Goal: Task Accomplishment & Management: Manage account settings

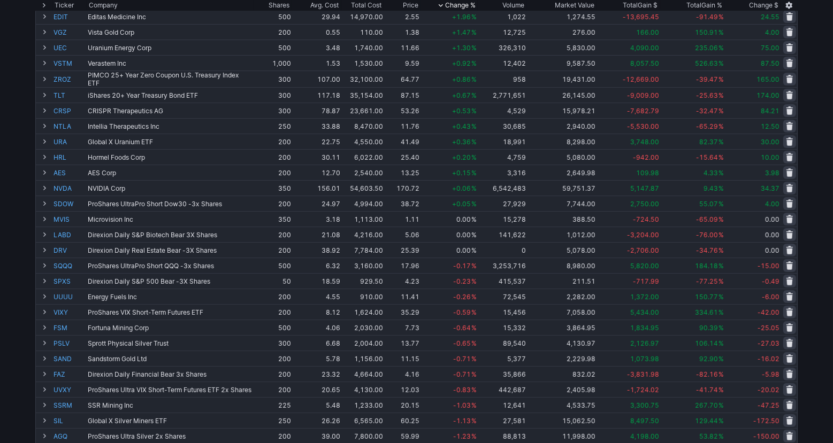
scroll to position [23, 0]
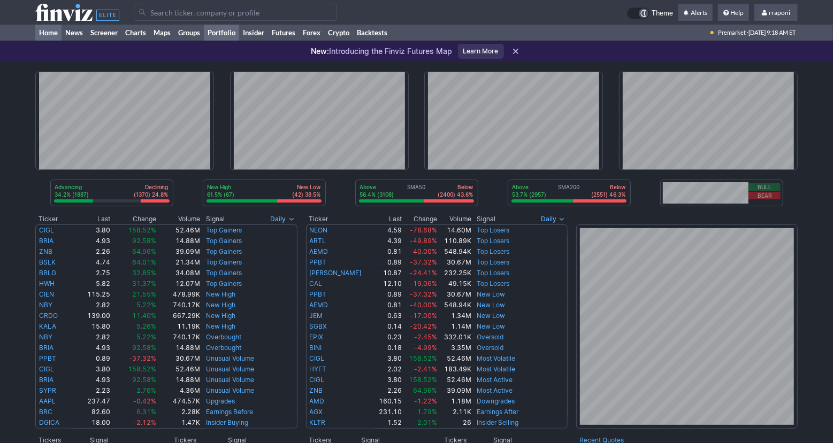
click at [237, 33] on link "Portfolio" at bounding box center [221, 33] width 35 height 16
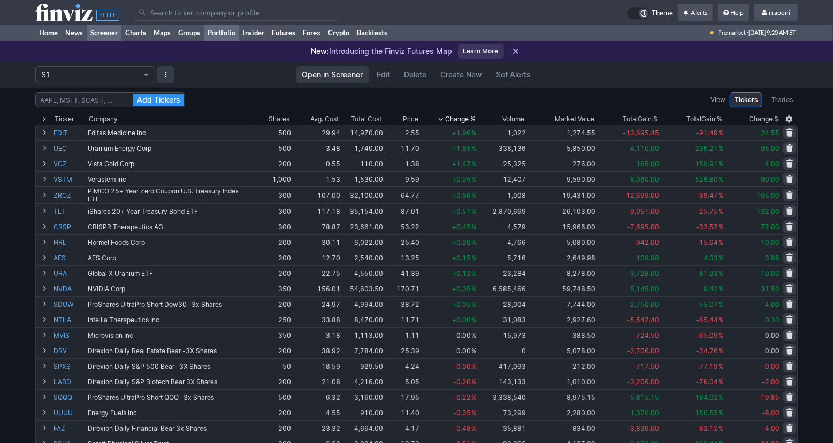
click at [106, 36] on link "Screener" at bounding box center [104, 33] width 35 height 16
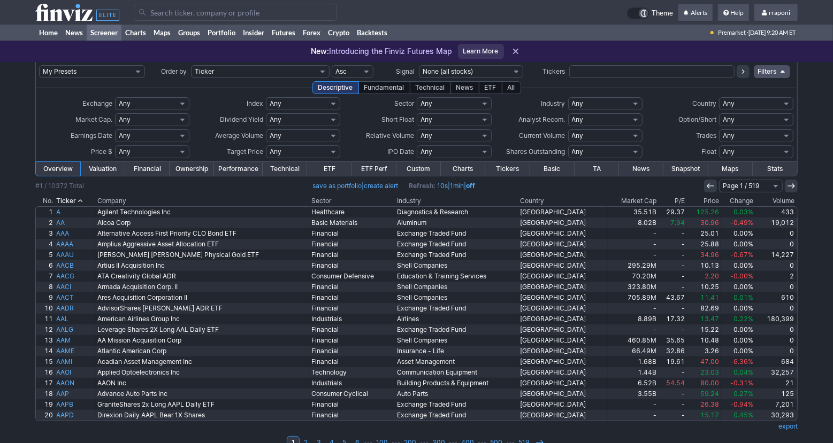
click at [768, 201] on th "Volume" at bounding box center [776, 201] width 42 height 11
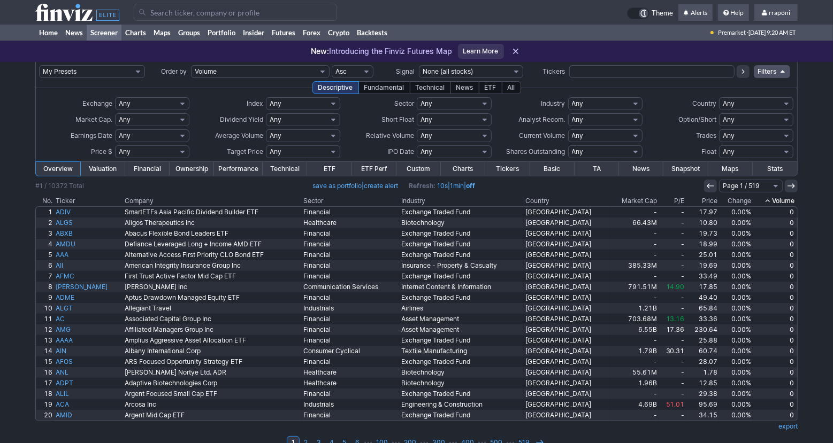
click at [768, 201] on use at bounding box center [767, 200] width 4 height 3
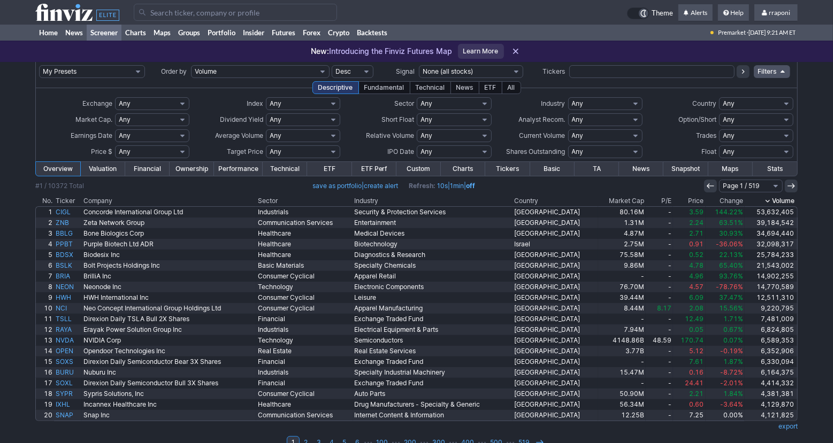
click at [15, 411] on div "My Presets -Save Screen -Edit Screens s: p3 s: p2 s: p1 p: S1 Order by Ticker T…" at bounding box center [416, 261] width 833 height 399
click at [16, 411] on div "My Presets -Save Screen -Edit Screens s: p3 s: p2 s: p1 p: S1 Order by Ticker T…" at bounding box center [416, 261] width 833 height 399
click at [19, 413] on div "My Presets -Save Screen -Edit Screens s: p3 s: p2 s: p1 p: S1 Order by Ticker T…" at bounding box center [416, 261] width 833 height 399
click at [17, 412] on div "My Presets -Save Screen -Edit Screens s: p3 s: p2 s: p1 p: S1 Order by Ticker T…" at bounding box center [416, 261] width 833 height 399
click at [13, 362] on div "My Presets -Save Screen -Edit Screens s: p3 s: p2 s: p1 p: S1 Order by Ticker T…" at bounding box center [416, 261] width 833 height 399
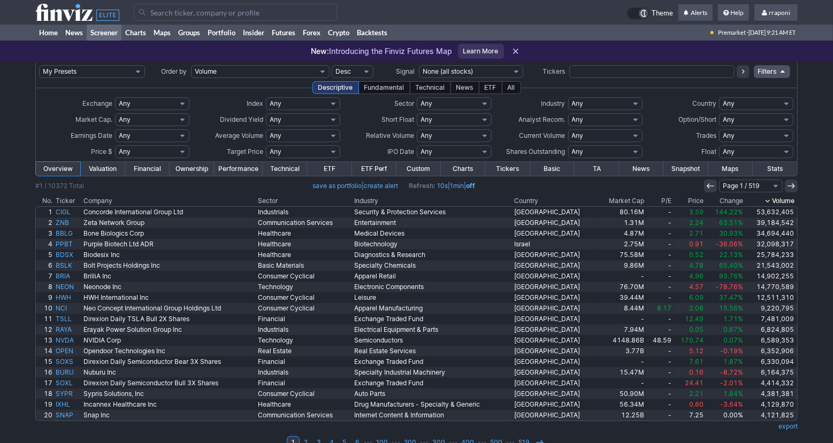
click at [12, 363] on div "My Presets -Save Screen -Edit Screens s: p3 s: p2 s: p1 p: S1 Order by Ticker T…" at bounding box center [416, 261] width 833 height 399
click at [305, 438] on link "2" at bounding box center [305, 442] width 13 height 13
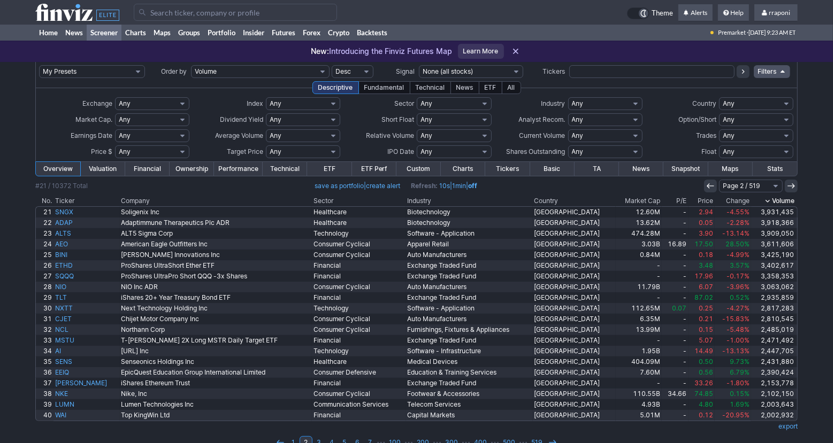
click at [5, 376] on div "My Presets -Save Screen -Edit Screens s: p3 s: p2 s: p1 p: S1 Order by Ticker T…" at bounding box center [416, 261] width 833 height 399
drag, startPoint x: 50, startPoint y: 34, endPoint x: 64, endPoint y: 41, distance: 15.5
click at [50, 34] on link "Home" at bounding box center [48, 33] width 26 height 16
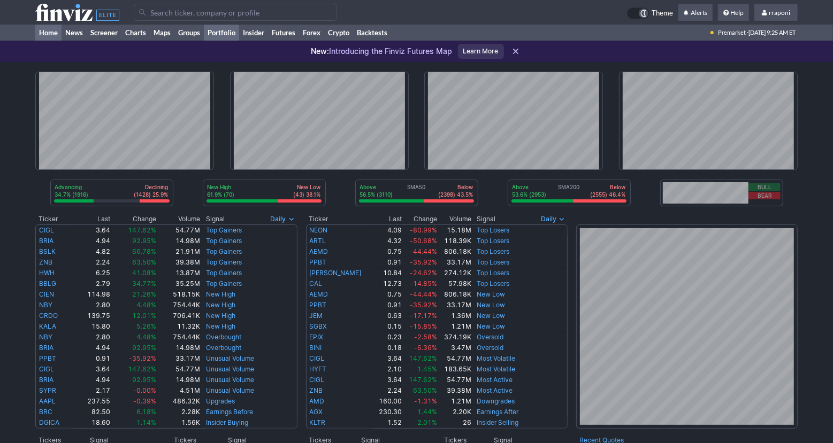
click at [224, 35] on link "Portfolio" at bounding box center [221, 33] width 35 height 16
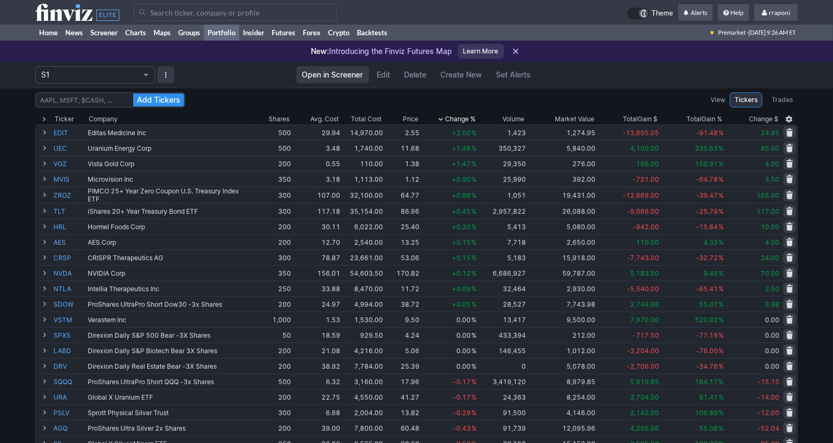
click at [10, 265] on div "Add Tickers View Tickers Trades Ticker Company Shares Avg. Cost Total Cost Pric…" at bounding box center [416, 425] width 833 height 675
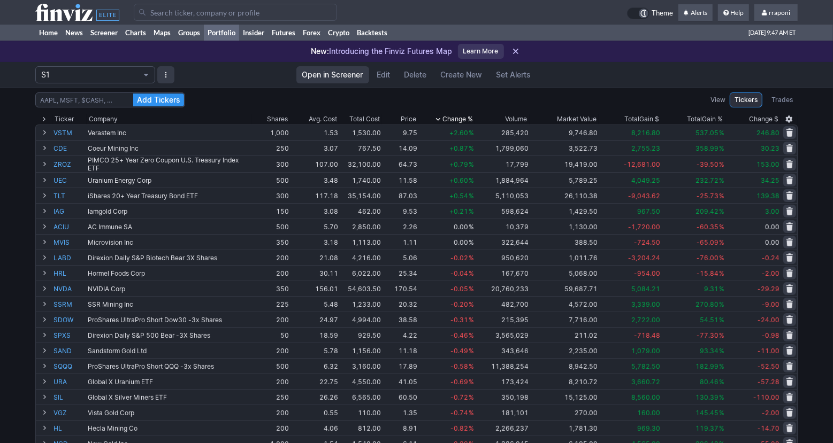
click at [232, 38] on link "Portfolio" at bounding box center [221, 33] width 35 height 16
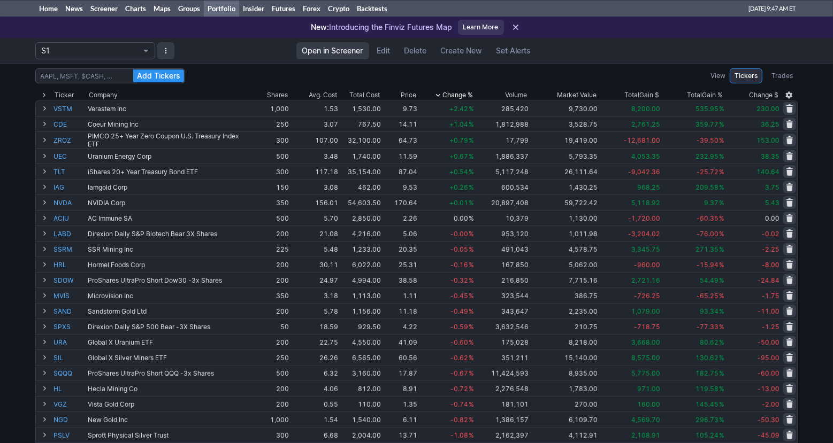
scroll to position [19, 0]
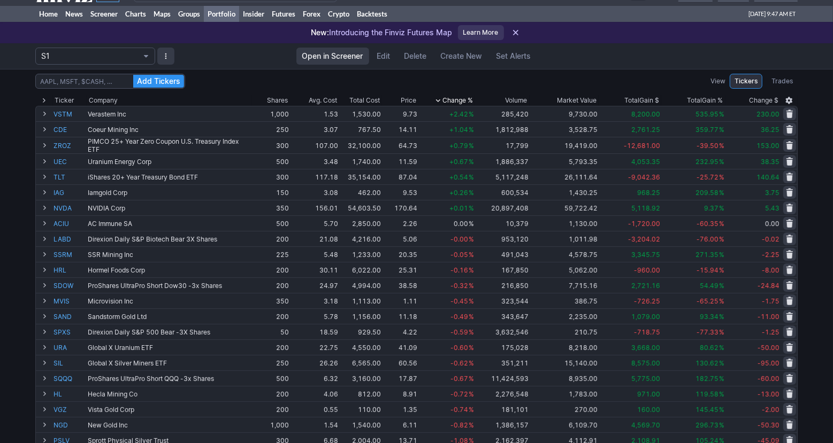
click at [521, 103] on div "Volume" at bounding box center [516, 100] width 22 height 11
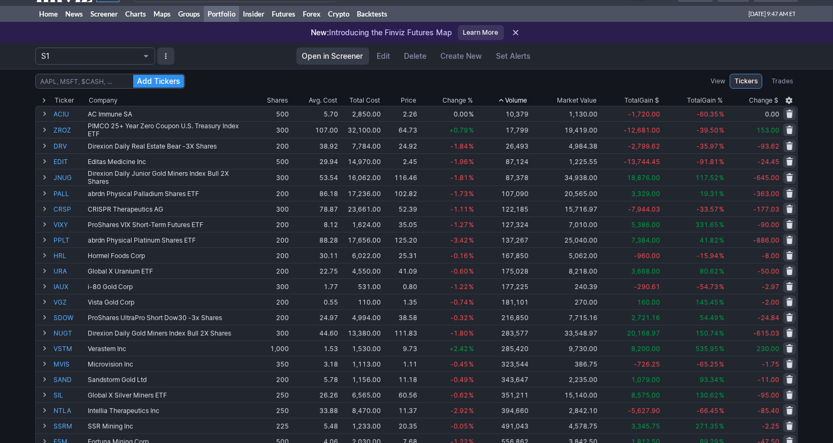
click at [524, 103] on div "Volume" at bounding box center [516, 100] width 22 height 11
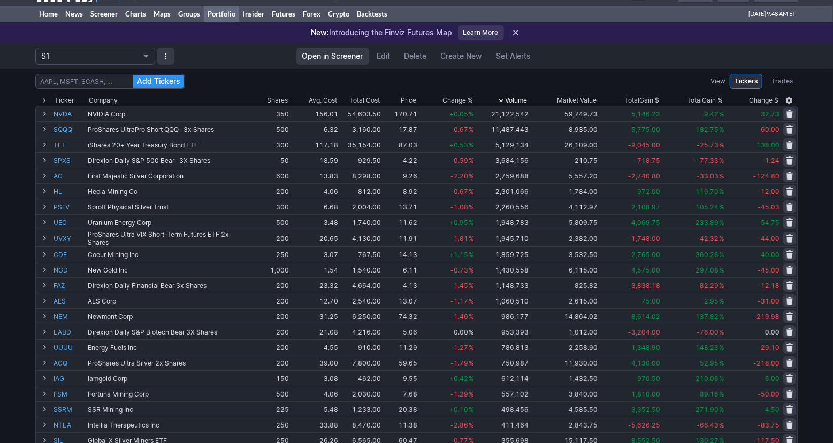
click at [467, 101] on span "Change %" at bounding box center [457, 100] width 30 height 11
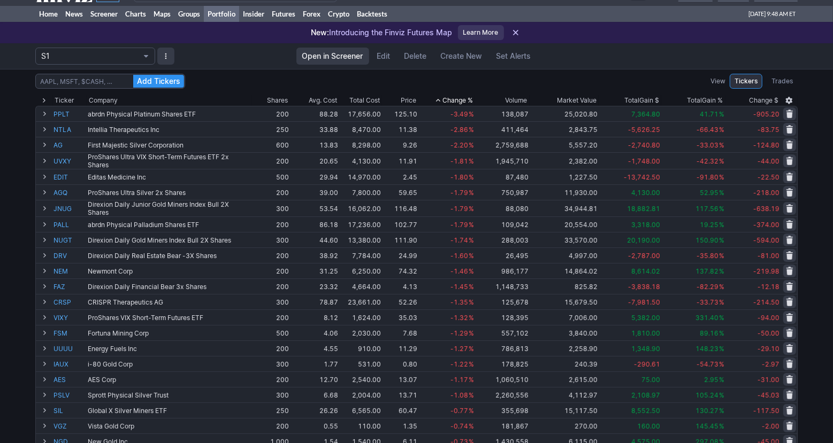
click at [468, 102] on span "Change %" at bounding box center [457, 100] width 30 height 11
